Goal: Task Accomplishment & Management: Manage account settings

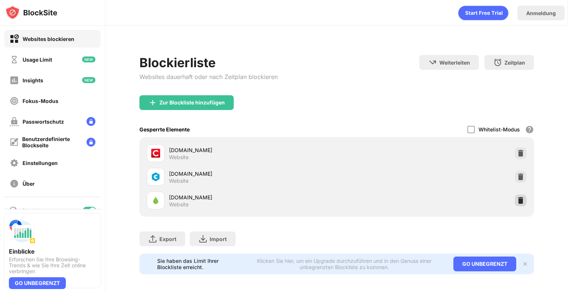
click at [514, 196] on div at bounding box center [520, 201] width 12 height 12
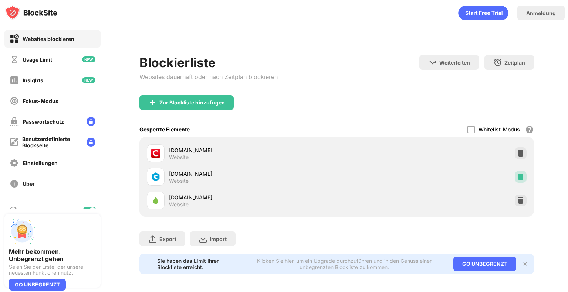
click at [517, 178] on img at bounding box center [520, 176] width 7 height 7
